Goal: Transaction & Acquisition: Book appointment/travel/reservation

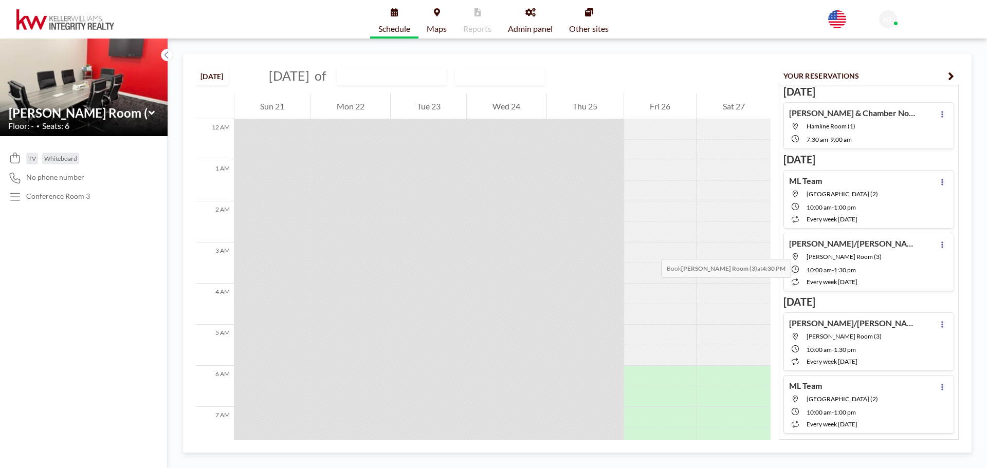
scroll to position [432, 0]
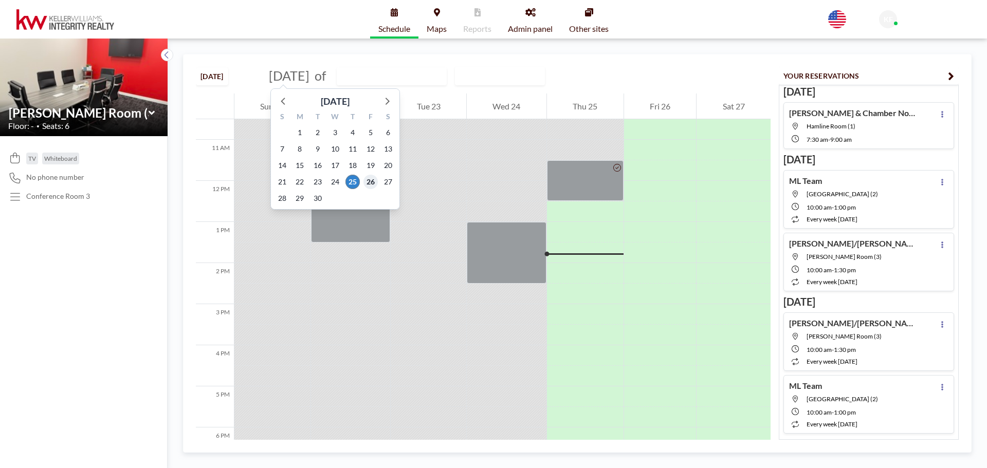
click at [369, 182] on span "26" at bounding box center [370, 182] width 14 height 14
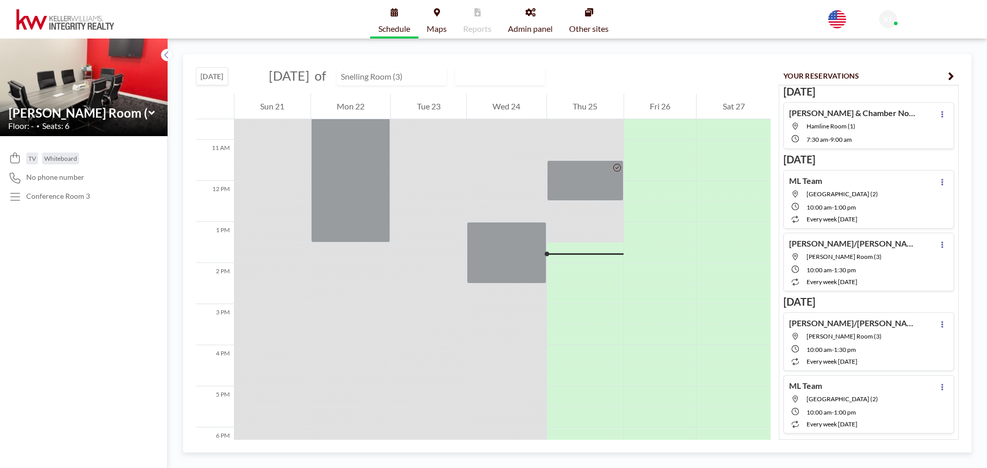
click at [436, 73] on input "text" at bounding box center [386, 76] width 99 height 17
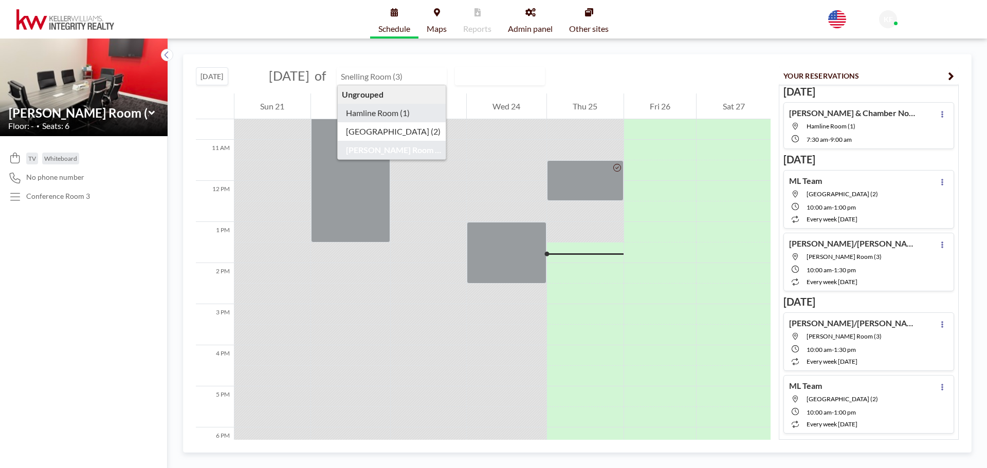
type input "Hamline Room (1)"
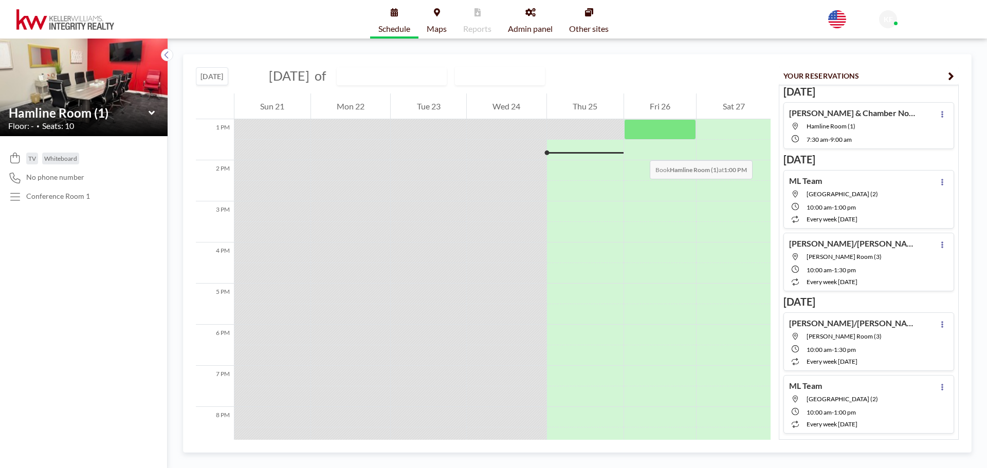
scroll to position [483, 0]
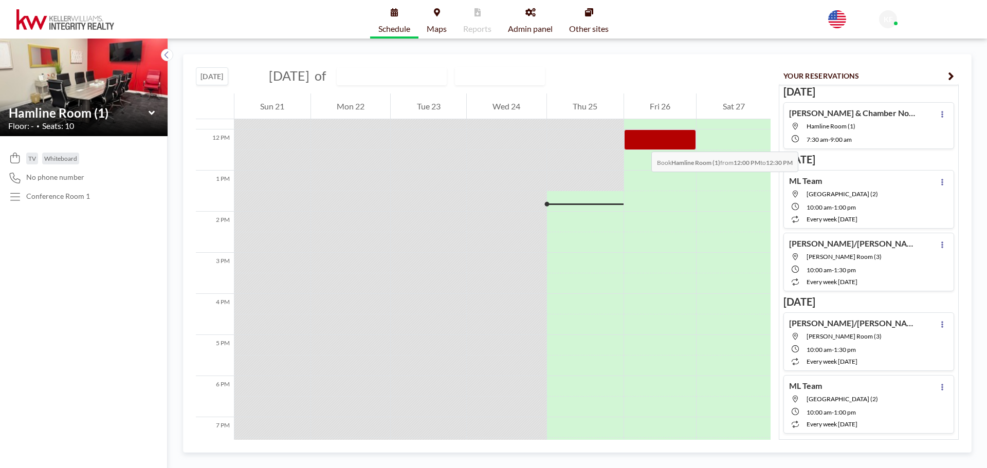
click at [641, 141] on div at bounding box center [660, 140] width 72 height 21
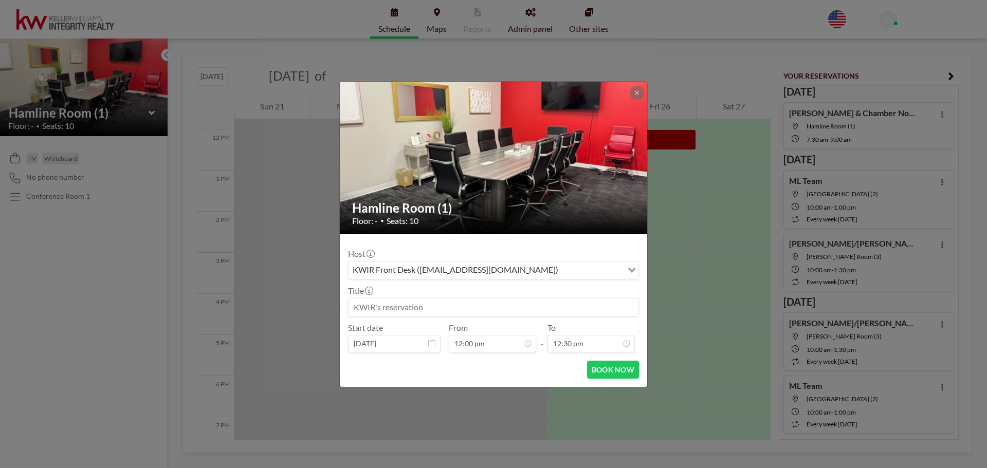
click at [472, 305] on input at bounding box center [494, 307] width 290 height 17
click at [455, 302] on input "[PERSON_NAME]" at bounding box center [494, 307] width 290 height 17
click at [423, 309] on input "[PERSON_NAME]" at bounding box center [494, 307] width 290 height 17
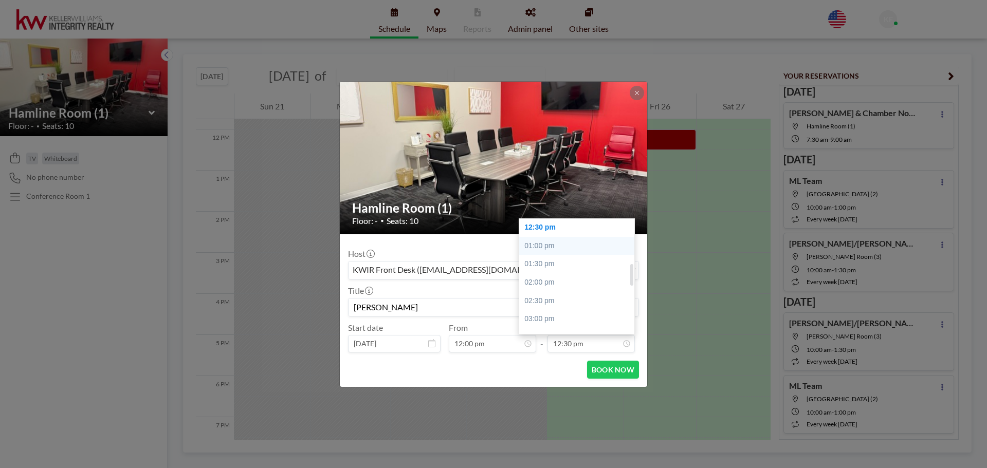
type input "[PERSON_NAME]"
click at [579, 246] on div "01:00 pm" at bounding box center [579, 246] width 120 height 19
type input "01:00 pm"
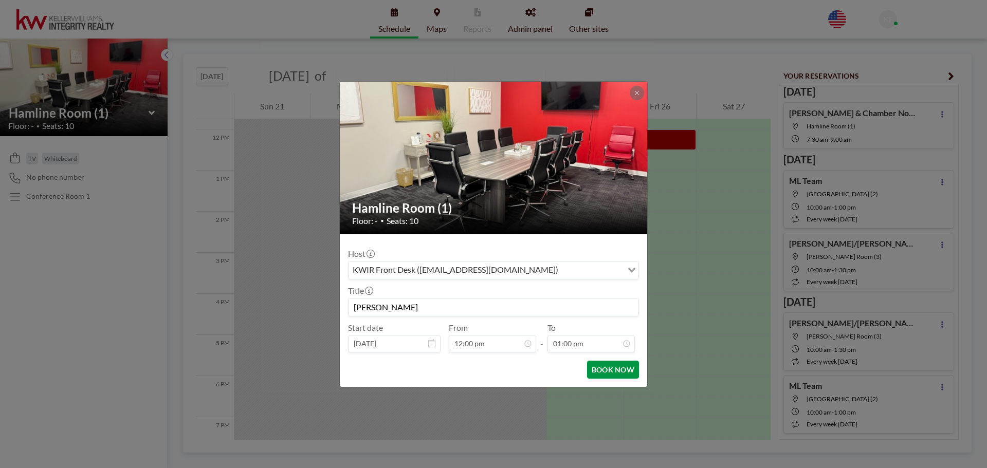
click at [626, 369] on button "BOOK NOW" at bounding box center [613, 370] width 52 height 18
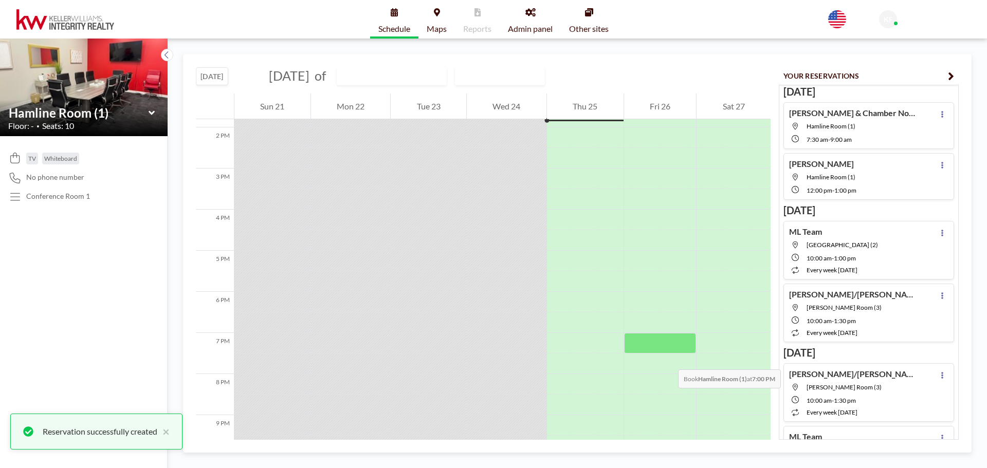
scroll to position [586, 0]
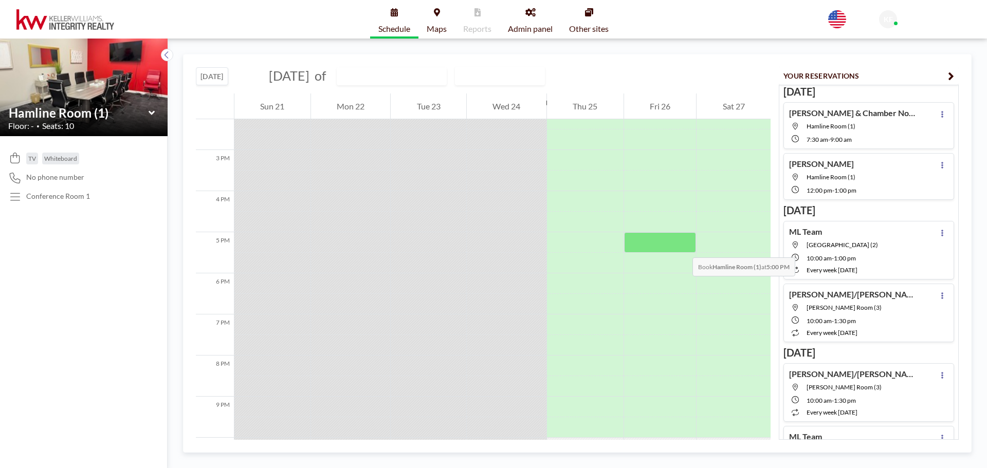
click at [682, 247] on div at bounding box center [660, 242] width 72 height 21
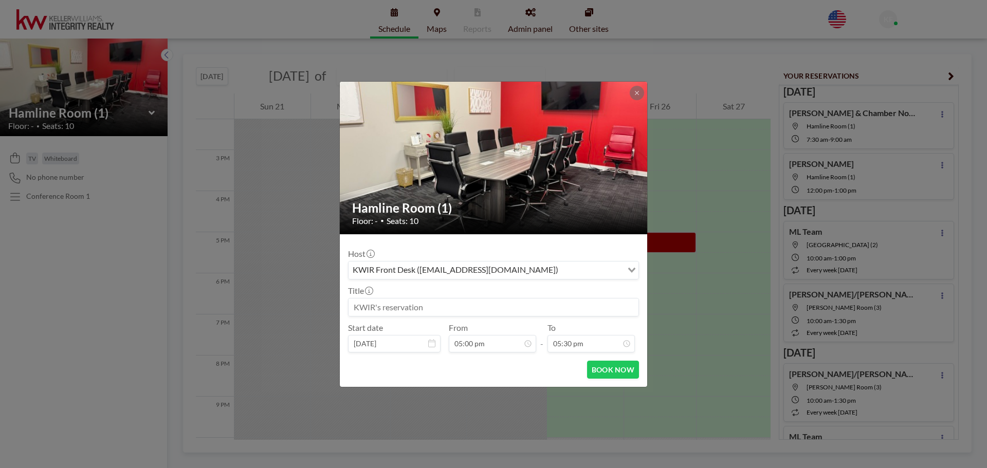
click at [461, 305] on input at bounding box center [494, 307] width 290 height 17
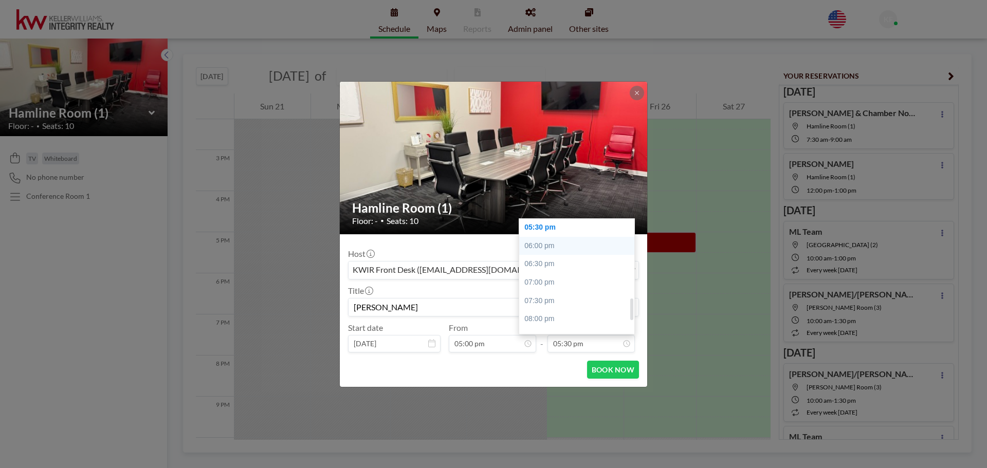
type input "[PERSON_NAME]"
click at [556, 248] on div "06:00 pm" at bounding box center [579, 246] width 120 height 19
type input "06:00 pm"
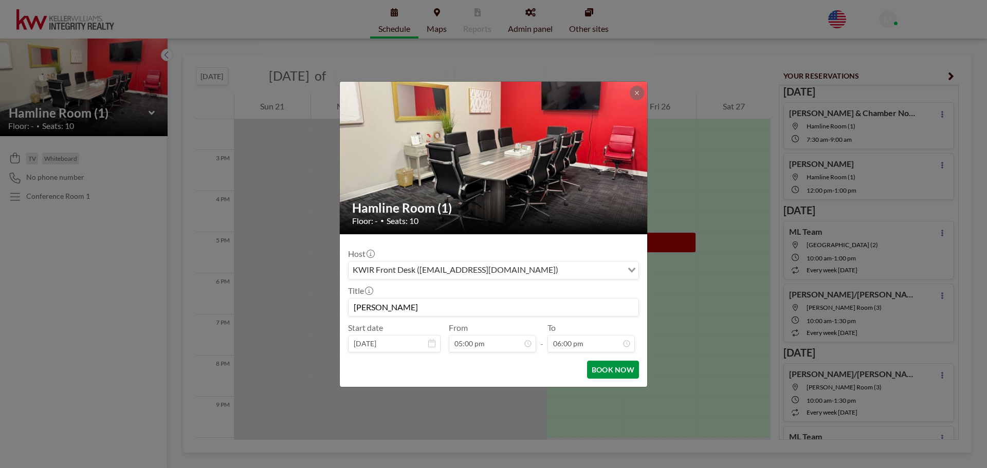
scroll to position [439, 0]
click at [610, 372] on button "BOOK NOW" at bounding box center [613, 370] width 52 height 18
